Goal: Information Seeking & Learning: Find specific fact

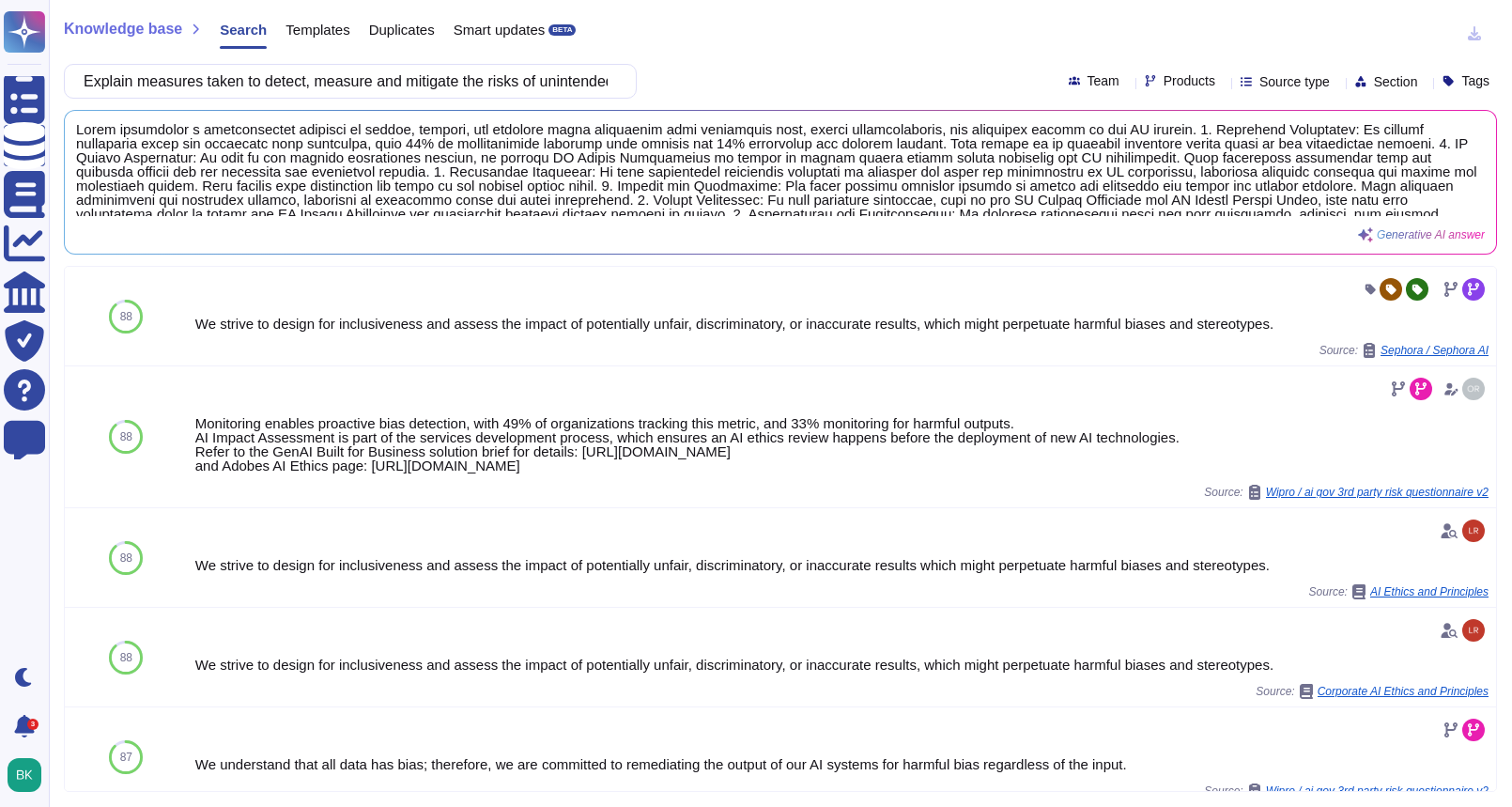
scroll to position [394, 0]
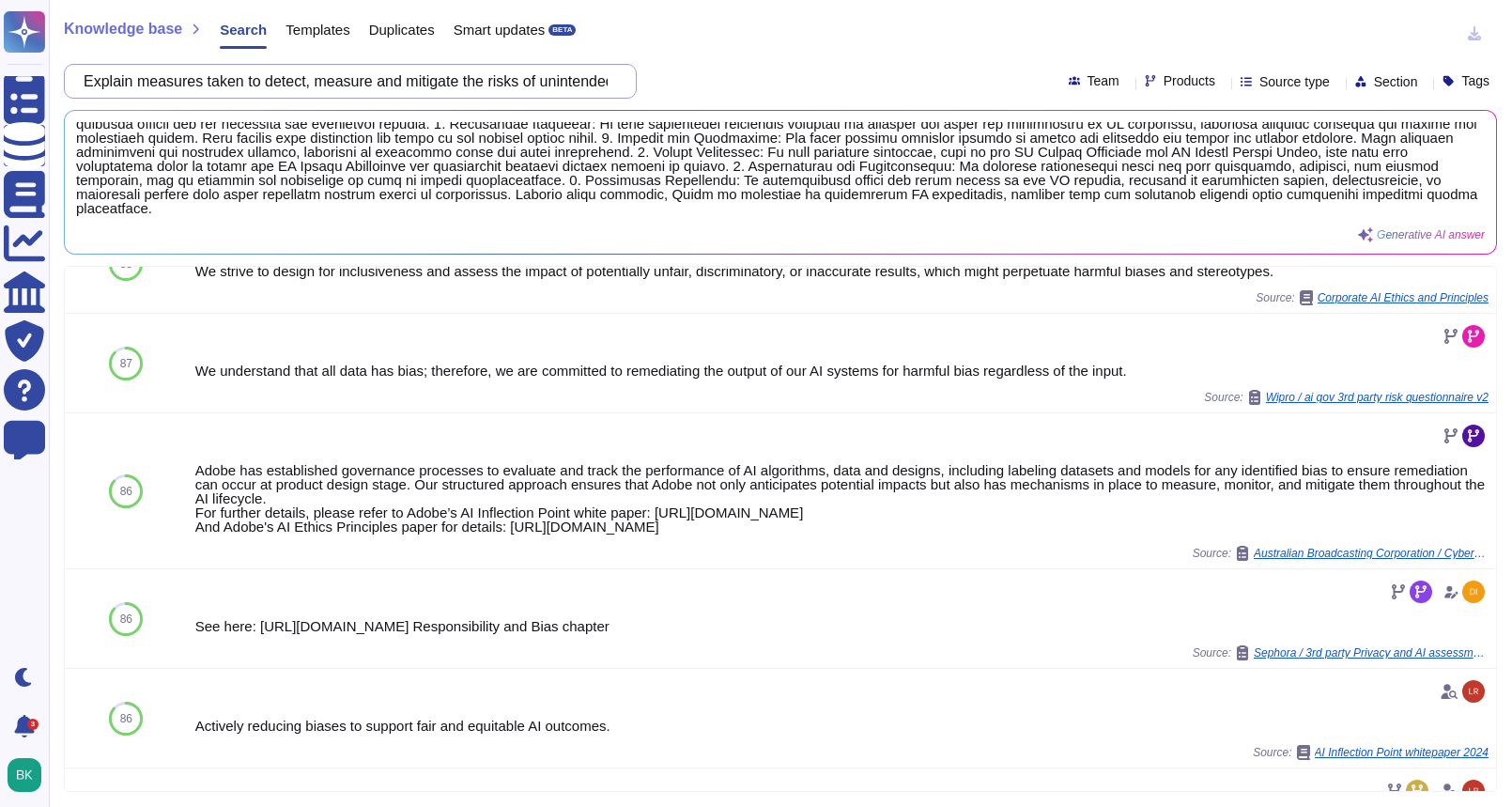
click at [259, 73] on input "Explain measures taken to detect, measure and mitigate the risks of unintended …" at bounding box center [346, 81] width 543 height 33
paste input "Does Adobe block traffic [packets] where there are XSS (cross-site scripting) o…"
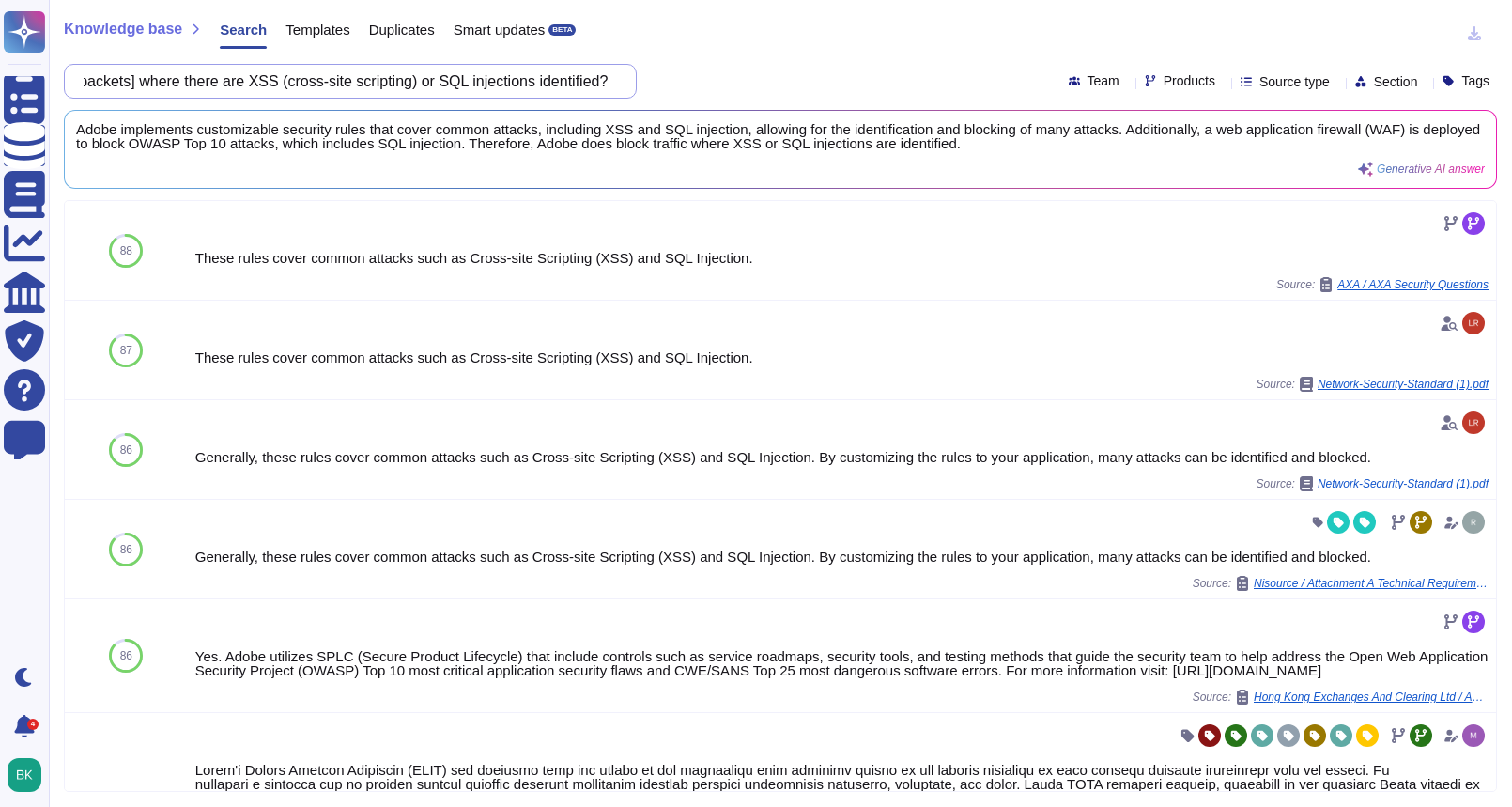
scroll to position [0, 0]
click at [269, 78] on input "Does Adobe block traffic [packets] where there are XSS (cross-site scripting) o…" at bounding box center [346, 81] width 543 height 33
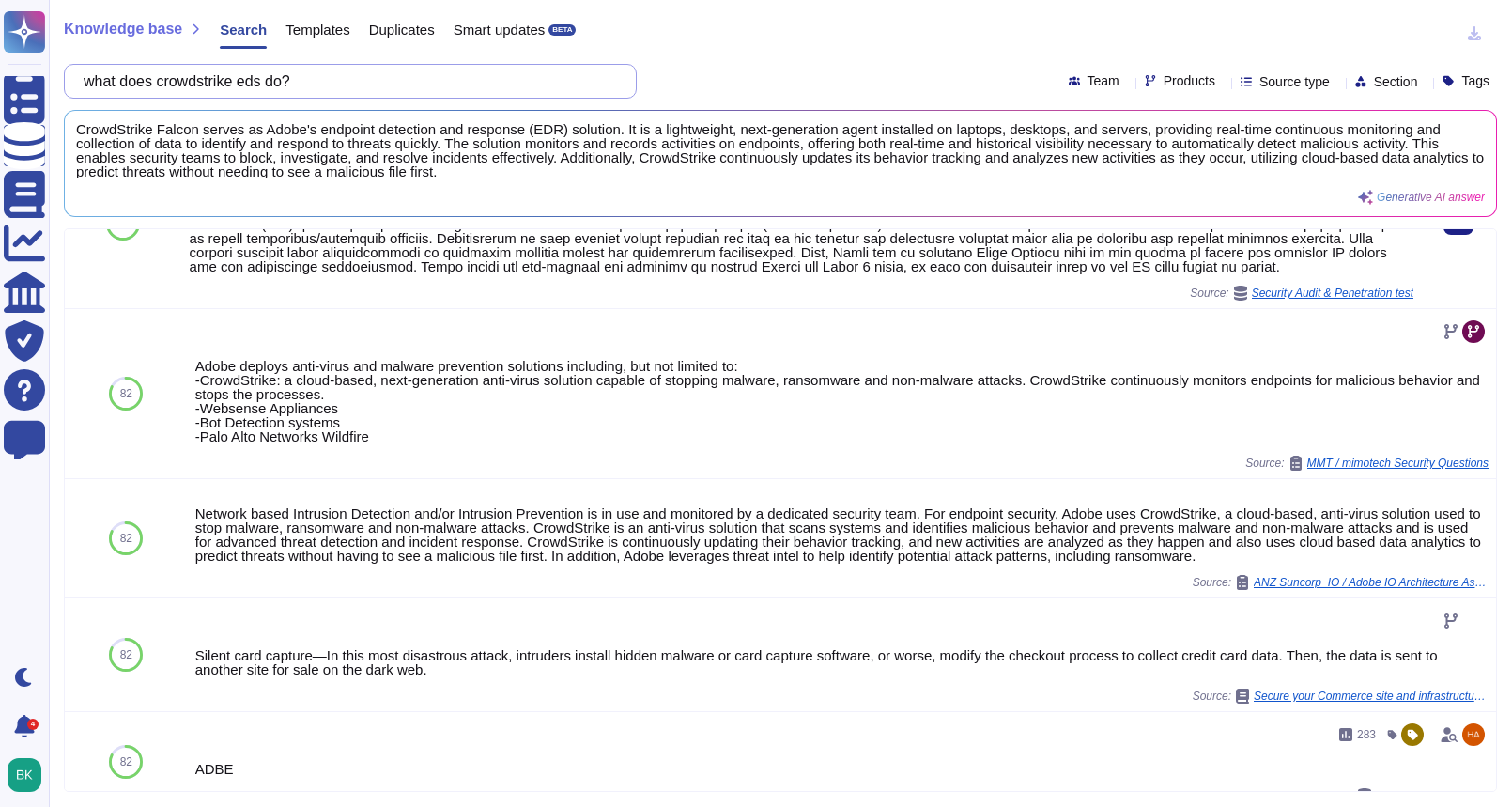
scroll to position [1058, 0]
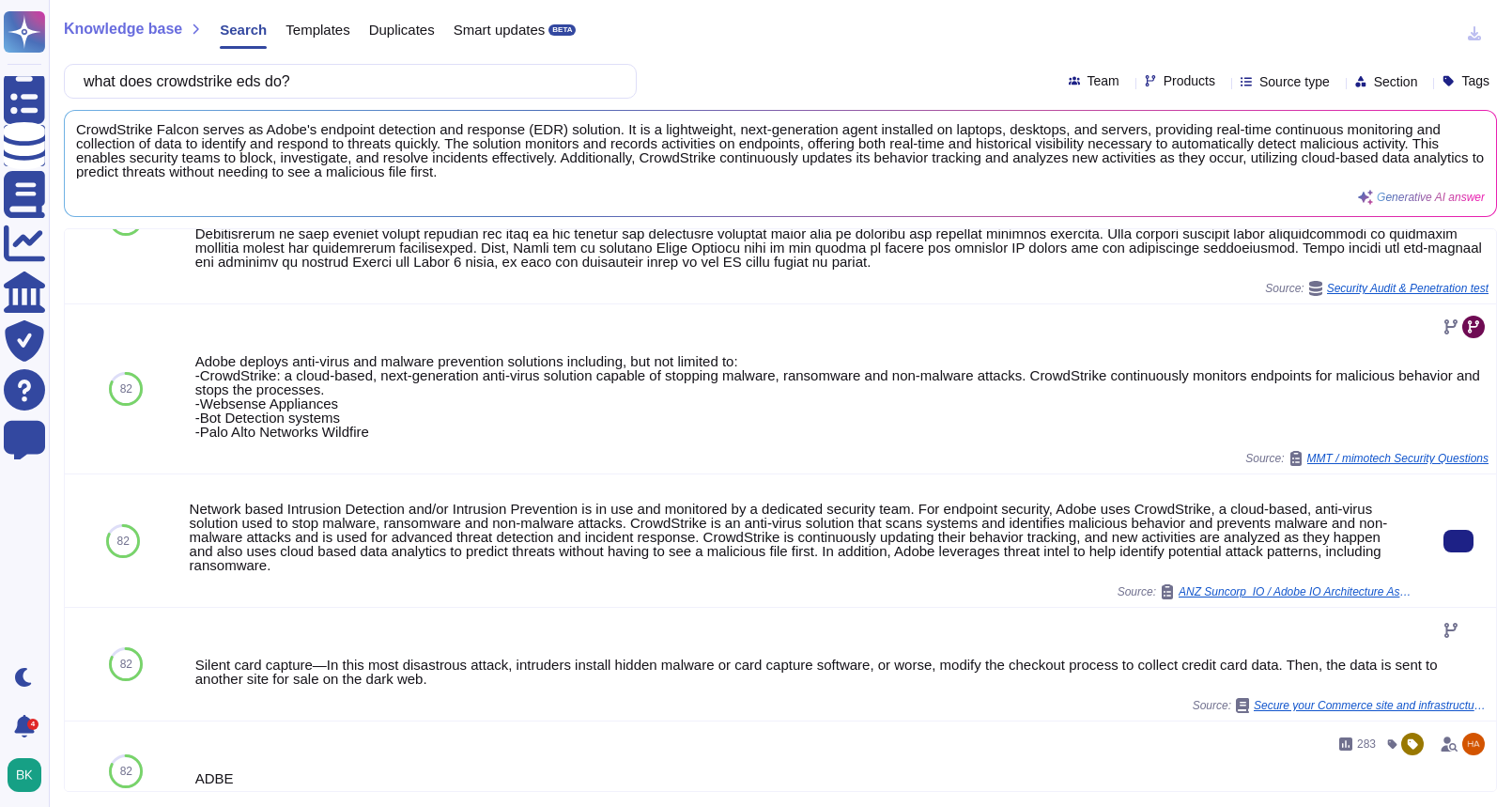
type input "what does crowdstrike eds do?"
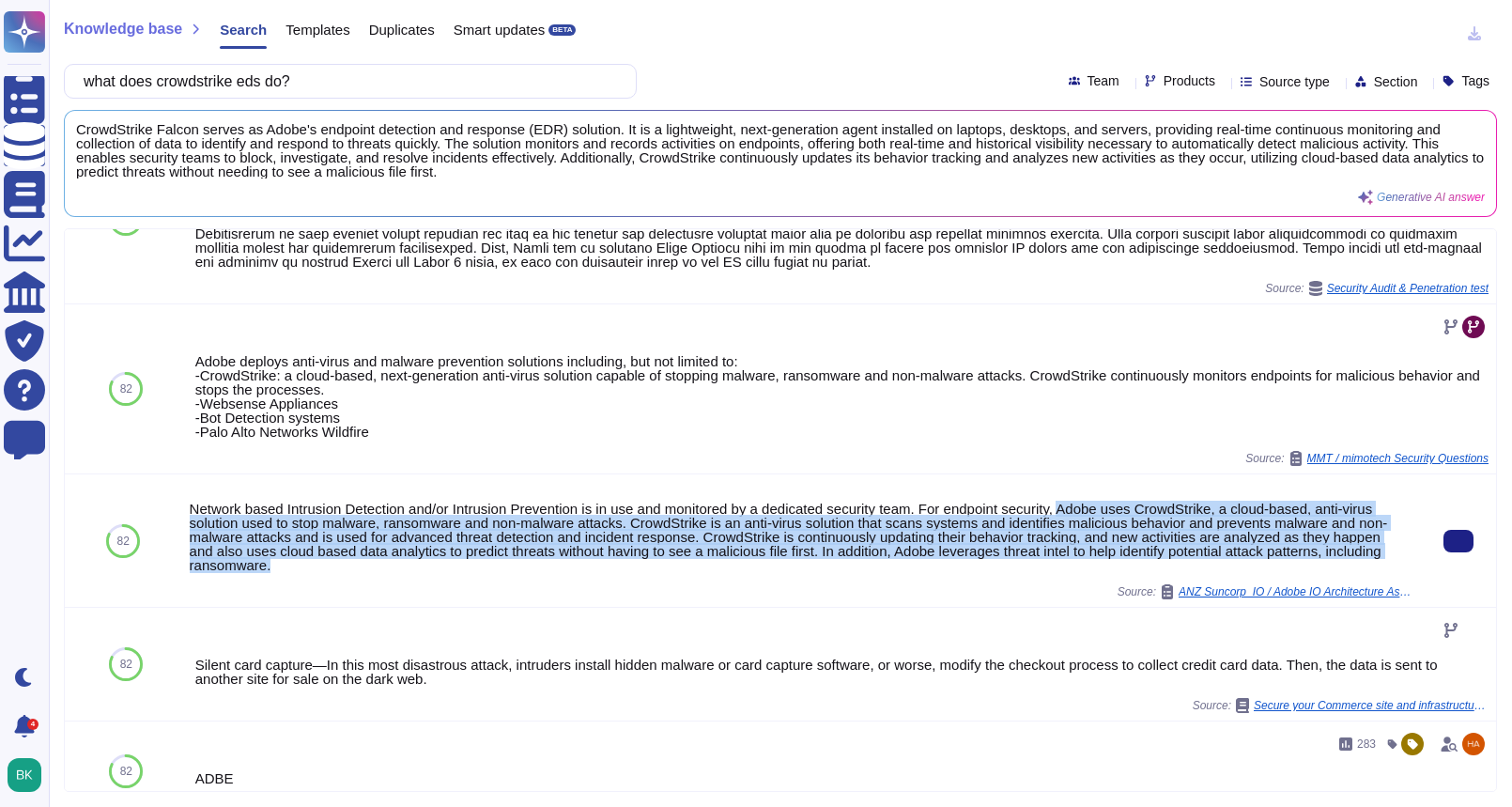
drag, startPoint x: 1085, startPoint y: 507, endPoint x: 1108, endPoint y: 558, distance: 55.9
click at [1108, 558] on div "Network based Intrusion Detection and/or Intrusion Prevention is in use and mon…" at bounding box center [802, 536] width 1224 height 71
copy div "Adobe uses CrowdStrike, a cloud-based, anti-virus solution used to stop malware…"
